Goal: Consume media (video, audio): Consume media (video, audio)

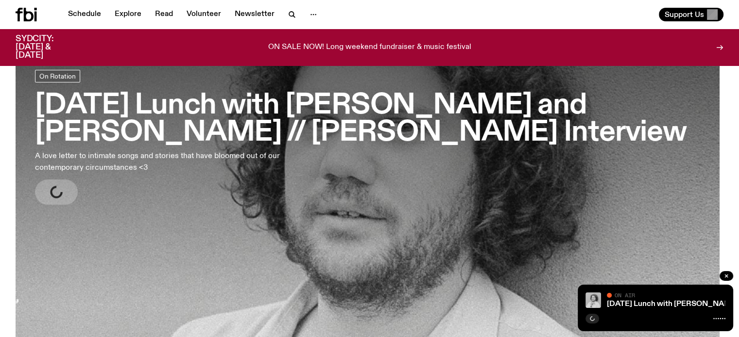
scroll to position [75, 0]
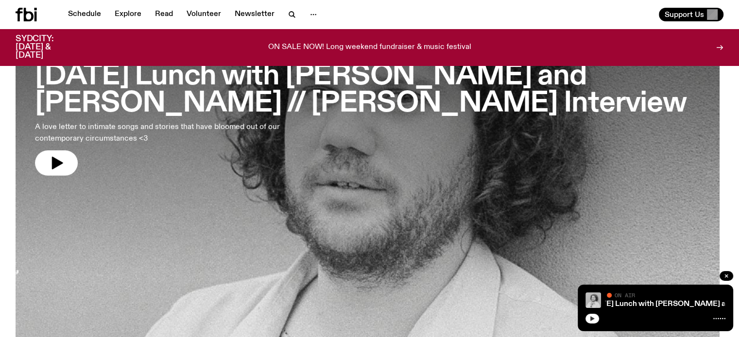
click at [591, 322] on button "button" at bounding box center [592, 319] width 14 height 10
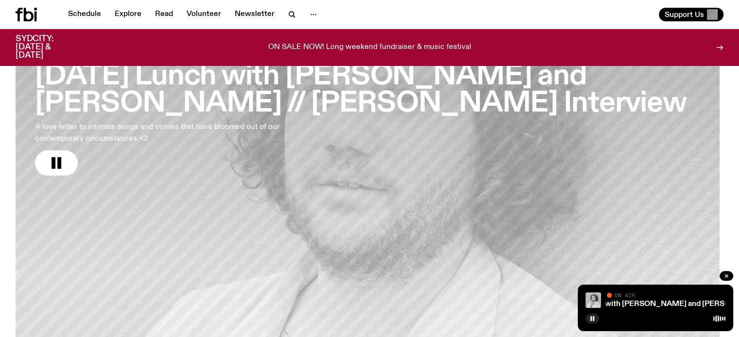
click at [585, 322] on div at bounding box center [655, 318] width 140 height 12
click at [600, 318] on div at bounding box center [655, 318] width 140 height 12
click at [591, 318] on rect "button" at bounding box center [590, 319] width 1 height 5
click at [585, 314] on button "button" at bounding box center [592, 319] width 14 height 10
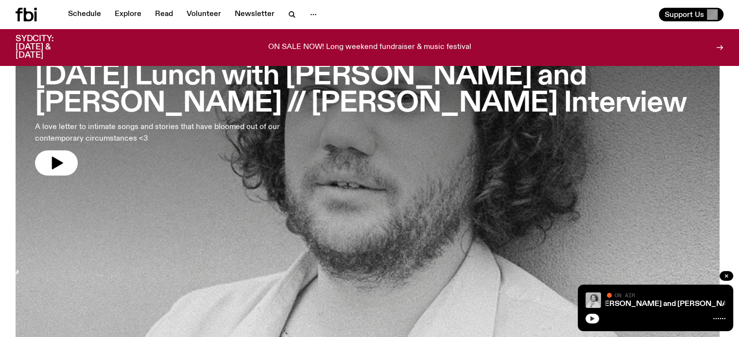
click at [592, 323] on button "button" at bounding box center [592, 319] width 14 height 10
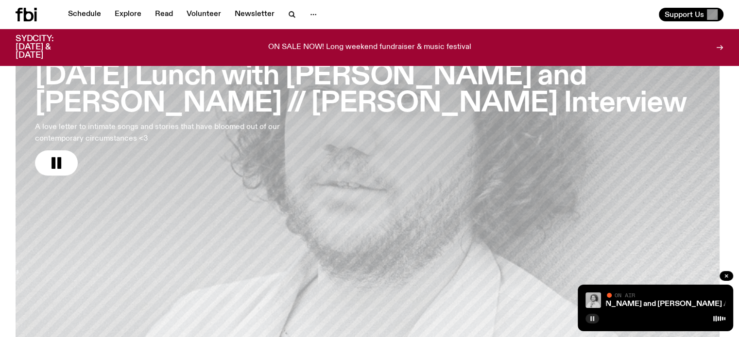
click at [596, 318] on button "button" at bounding box center [592, 319] width 14 height 10
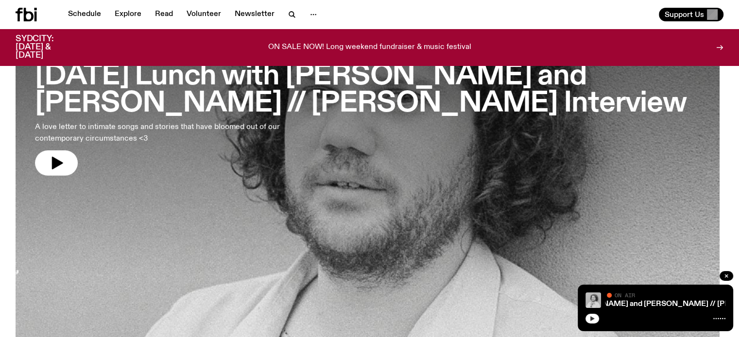
click at [590, 318] on icon "button" at bounding box center [592, 319] width 4 height 5
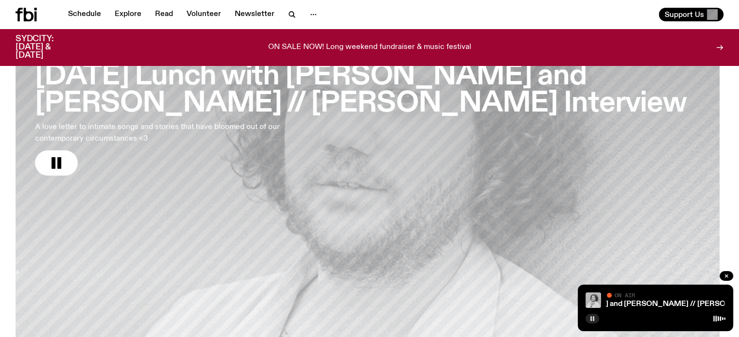
click at [592, 318] on rect "button" at bounding box center [592, 319] width 1 height 5
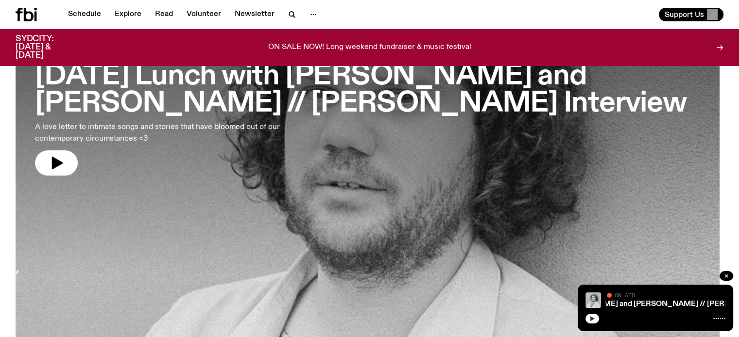
click at [591, 317] on icon "button" at bounding box center [592, 319] width 6 height 6
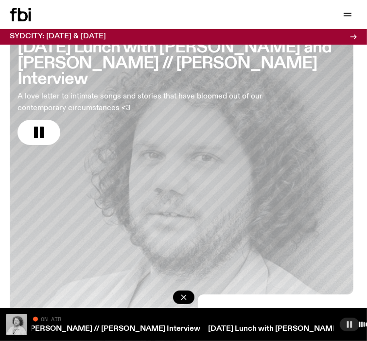
click at [350, 321] on rect "button" at bounding box center [351, 324] width 2 height 6
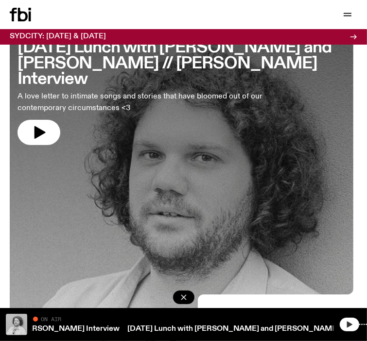
click at [345, 321] on icon "button" at bounding box center [349, 325] width 8 height 8
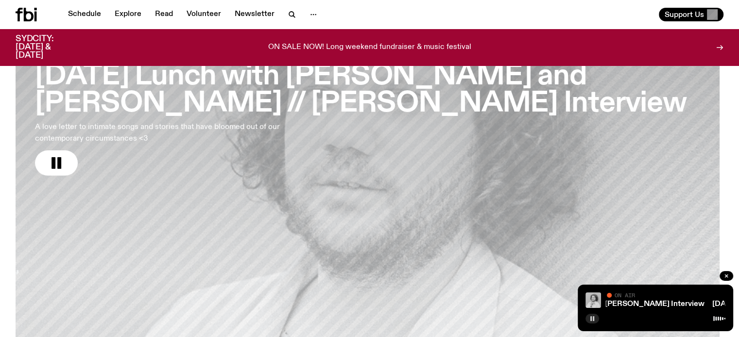
click at [595, 318] on button "button" at bounding box center [592, 319] width 14 height 10
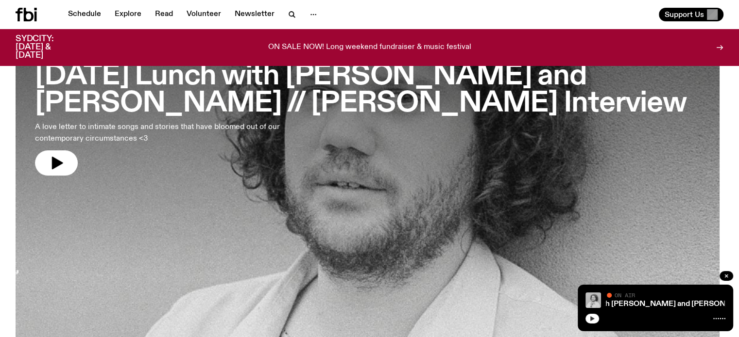
click at [587, 319] on button "button" at bounding box center [592, 319] width 14 height 10
click at [584, 315] on div "Sunday Lunch with Zara Upfold and Adam Cook // Billy May Interview Sunday Lunch…" at bounding box center [654, 308] width 155 height 47
click at [595, 321] on button "button" at bounding box center [592, 319] width 14 height 10
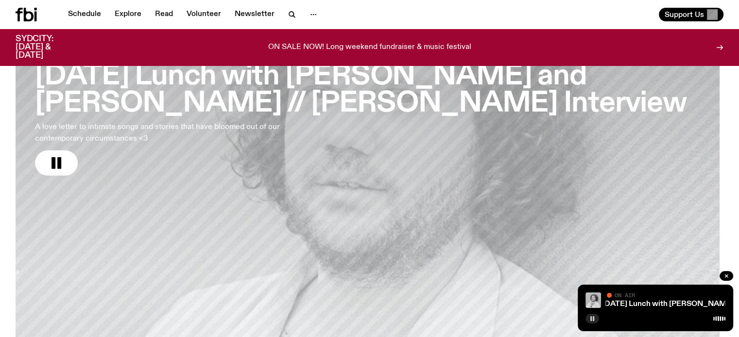
click at [595, 320] on button "button" at bounding box center [592, 319] width 14 height 10
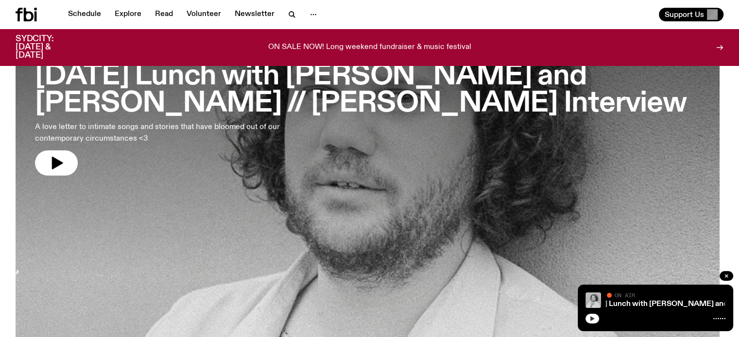
click at [594, 323] on button "button" at bounding box center [592, 319] width 14 height 10
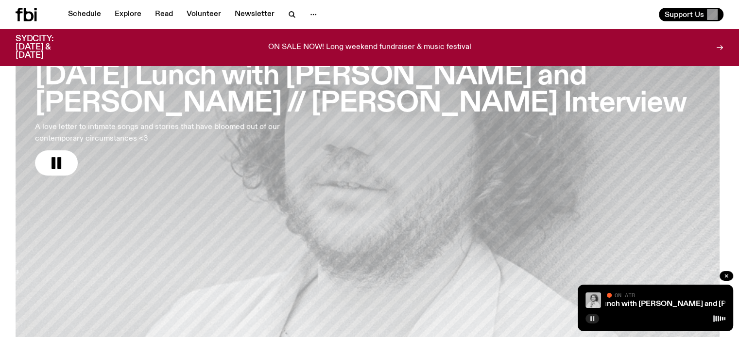
click at [594, 320] on icon "button" at bounding box center [592, 319] width 6 height 6
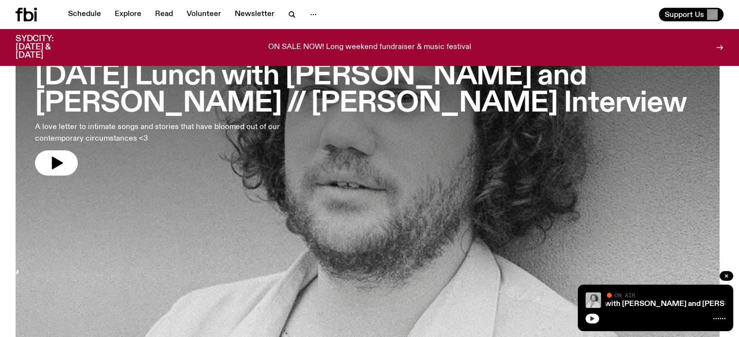
click at [595, 320] on button "button" at bounding box center [592, 319] width 14 height 10
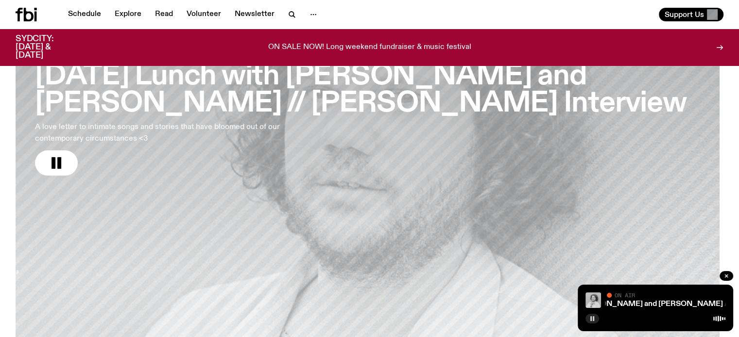
click at [595, 321] on button "button" at bounding box center [592, 319] width 14 height 10
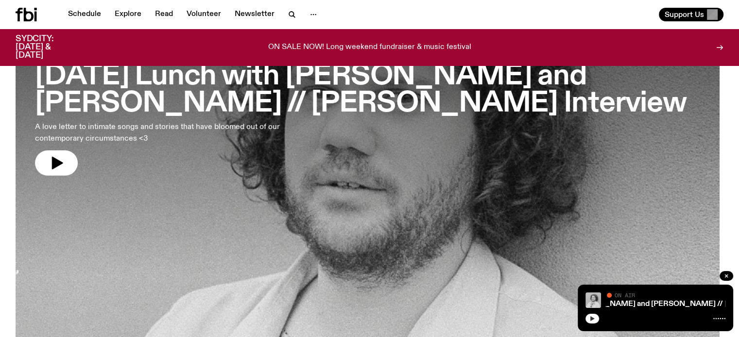
click at [595, 321] on button "button" at bounding box center [592, 319] width 14 height 10
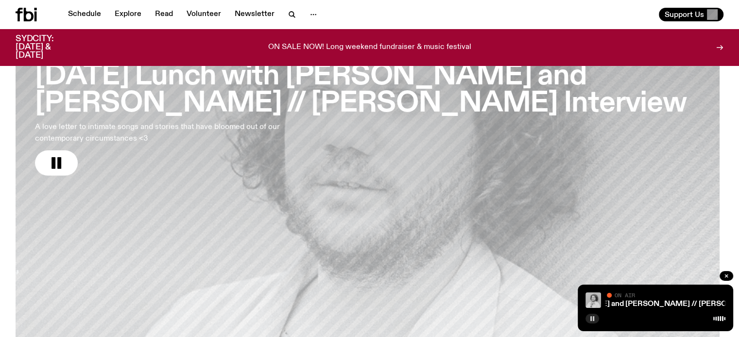
click at [595, 321] on button "button" at bounding box center [592, 319] width 14 height 10
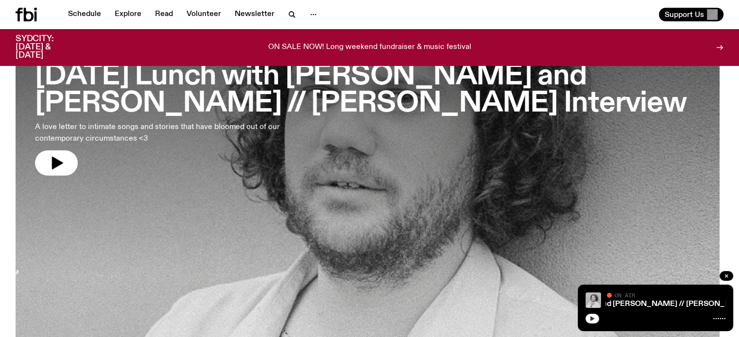
click at [595, 321] on button "button" at bounding box center [592, 319] width 14 height 10
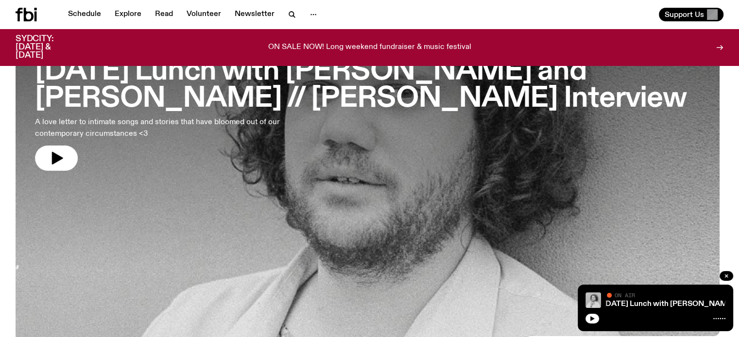
scroll to position [75, 0]
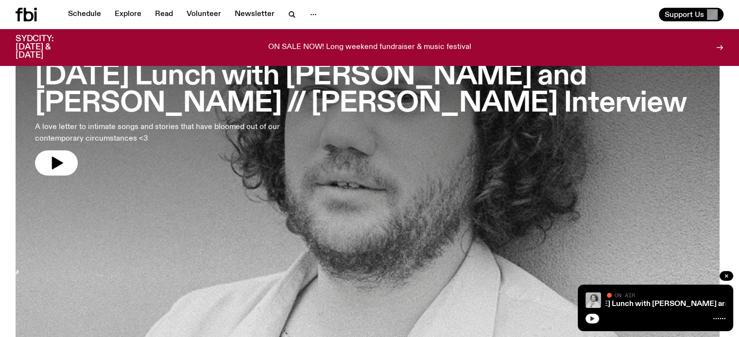
click at [594, 320] on icon "button" at bounding box center [592, 319] width 6 height 6
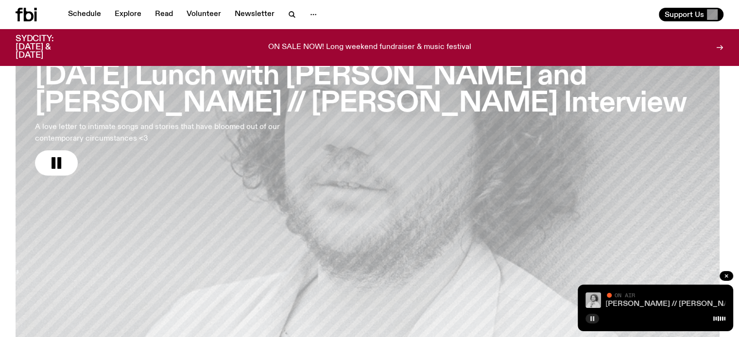
click at [685, 303] on link "[DATE] Lunch with [PERSON_NAME] and [PERSON_NAME] // [PERSON_NAME] Interview" at bounding box center [618, 305] width 320 height 8
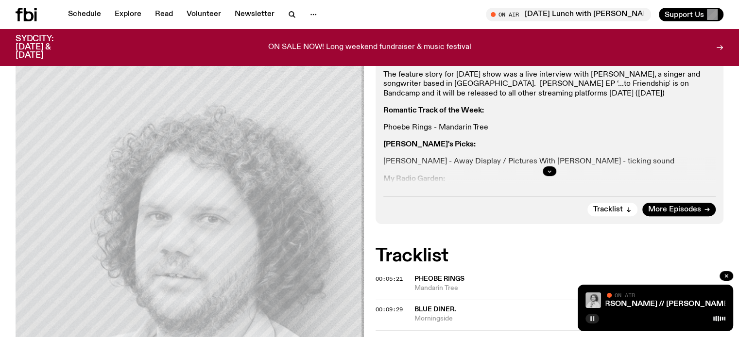
scroll to position [319, 0]
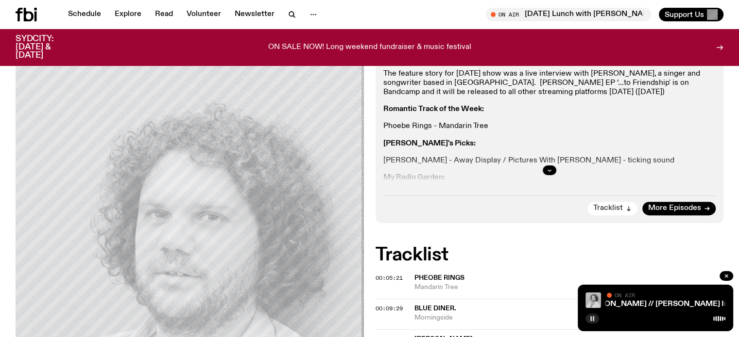
click at [602, 205] on span "Tracklist" at bounding box center [608, 208] width 30 height 7
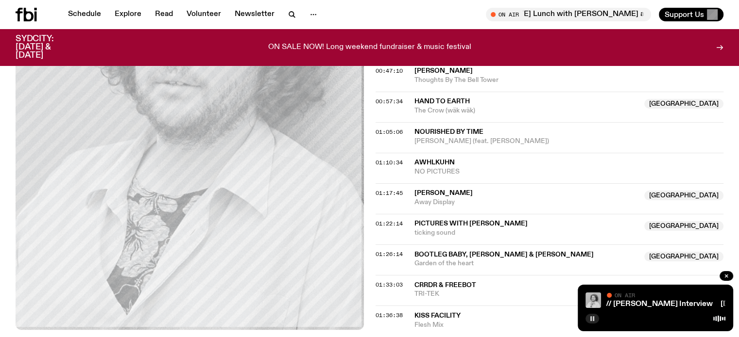
scroll to position [797, 0]
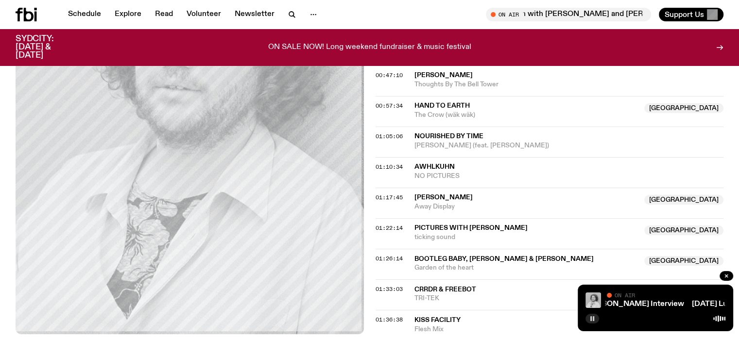
click at [593, 320] on rect "button" at bounding box center [592, 319] width 1 height 5
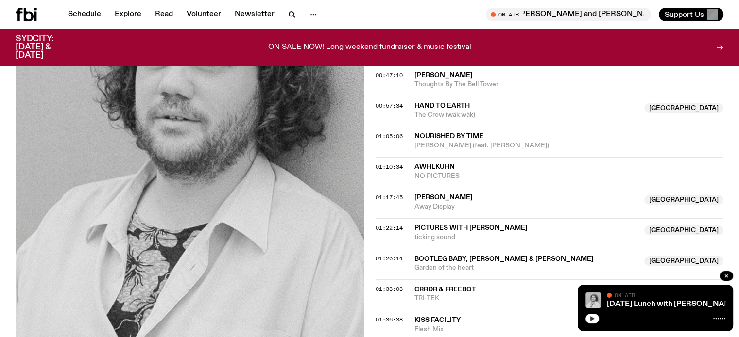
click at [592, 319] on icon "button" at bounding box center [592, 319] width 4 height 5
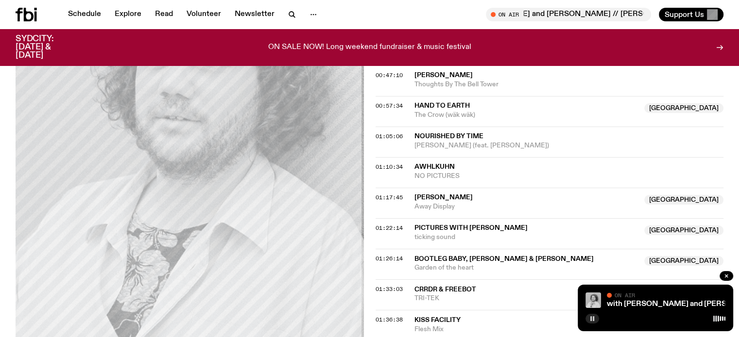
click at [592, 318] on rect "button" at bounding box center [592, 319] width 1 height 5
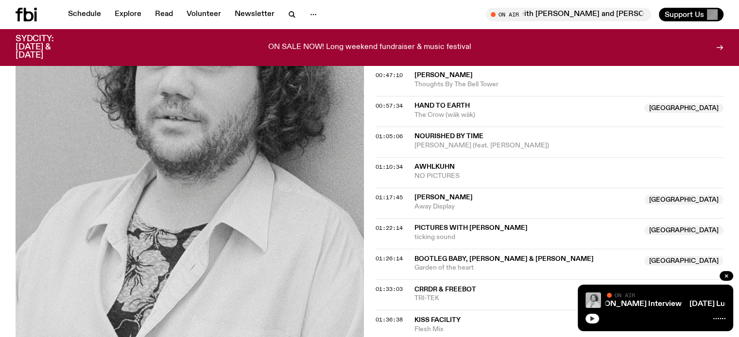
click at [592, 318] on icon "button" at bounding box center [592, 319] width 6 height 6
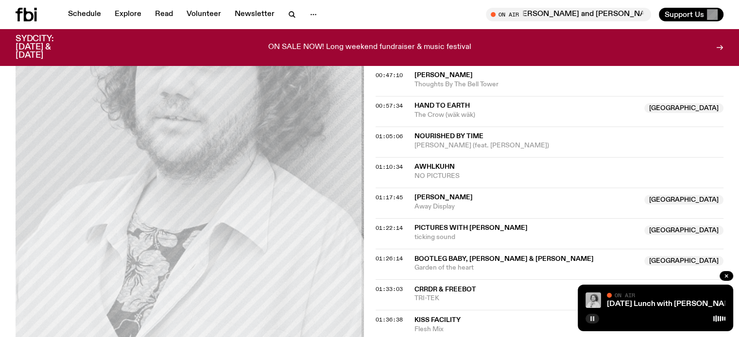
click at [592, 318] on rect "button" at bounding box center [592, 319] width 1 height 5
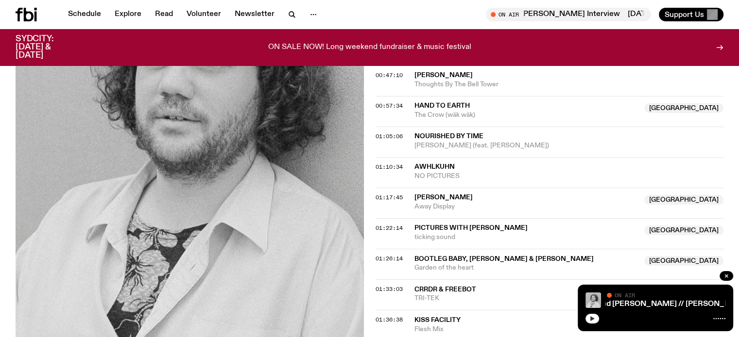
click at [593, 317] on icon "button" at bounding box center [592, 319] width 6 height 6
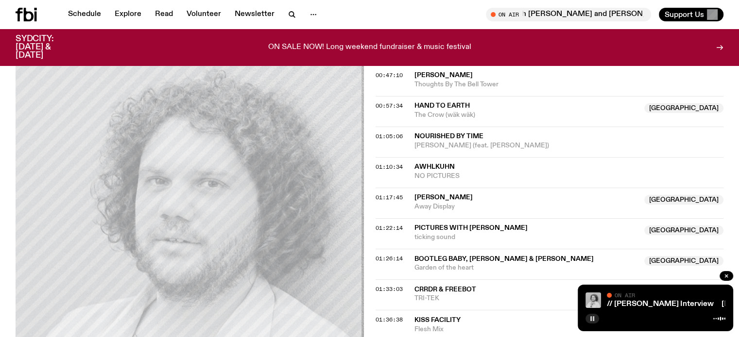
scroll to position [1051, 0]
